Goal: Task Accomplishment & Management: Use online tool/utility

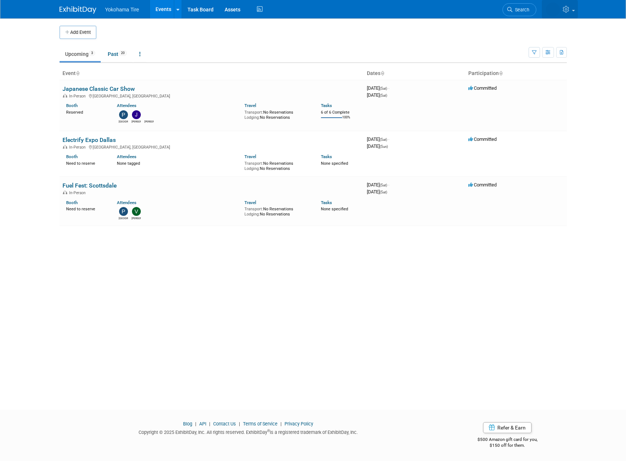
click at [575, 10] on span at bounding box center [573, 10] width 3 height 1
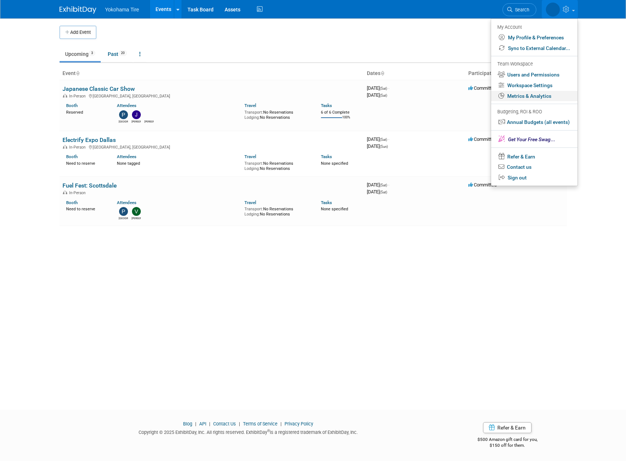
click at [546, 91] on link "Metrics & Analytics" at bounding box center [534, 96] width 86 height 11
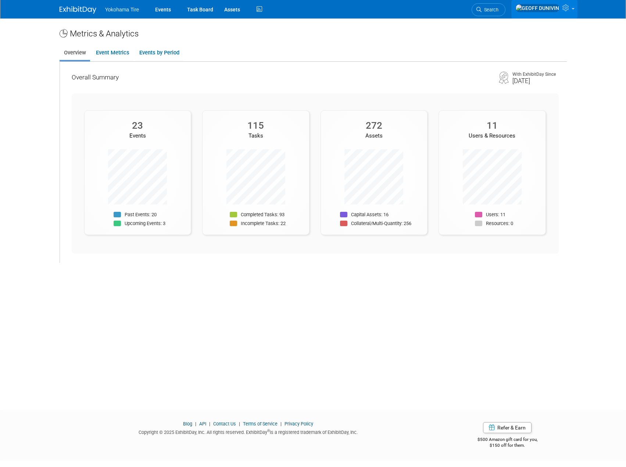
click at [566, 9] on icon at bounding box center [567, 7] width 8 height 7
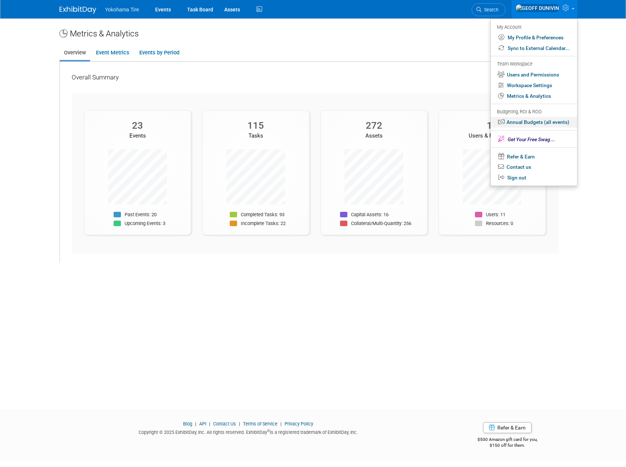
click at [538, 121] on link "Annual Budgets (all events)" at bounding box center [534, 122] width 86 height 11
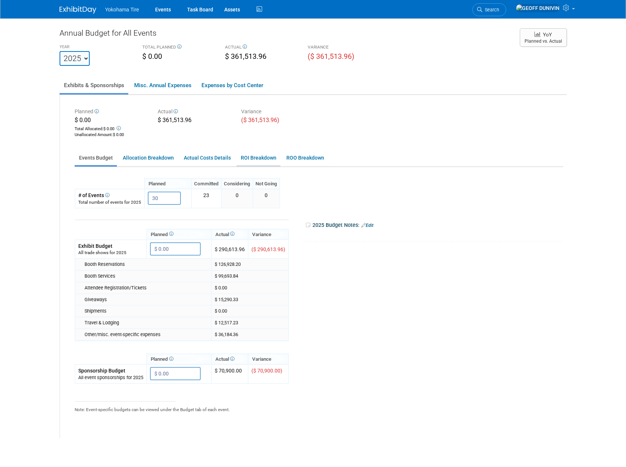
click at [241, 155] on link "ROI Breakdown" at bounding box center [258, 158] width 44 height 14
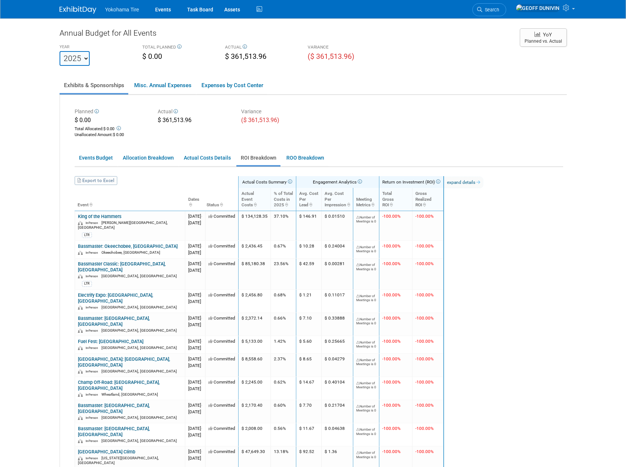
click at [97, 184] on link "Export to Excel" at bounding box center [96, 180] width 43 height 9
